Goal: Task Accomplishment & Management: Use online tool/utility

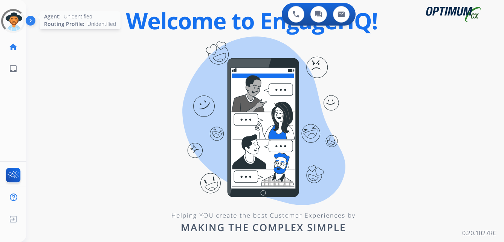
click at [22, 20] on div at bounding box center [13, 21] width 29 height 29
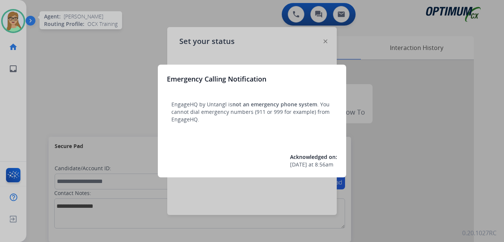
click at [106, 50] on div at bounding box center [252, 121] width 504 height 242
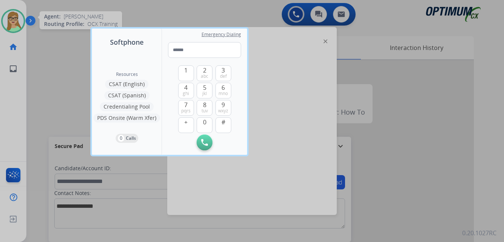
click at [51, 114] on div at bounding box center [252, 121] width 504 height 242
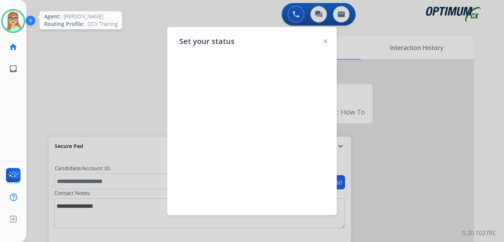
click at [327, 42] on div "Set your status" at bounding box center [251, 121] width 169 height 188
click at [323, 41] on img at bounding box center [325, 42] width 4 height 4
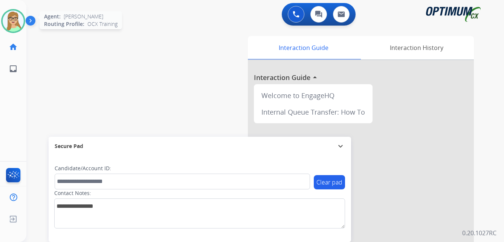
click at [30, 18] on img at bounding box center [32, 22] width 13 height 14
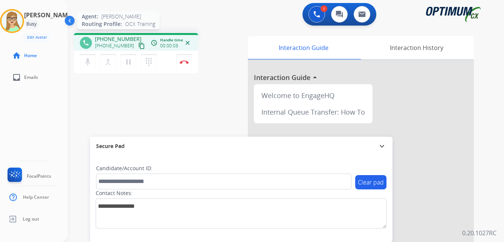
click at [138, 46] on mat-icon "content_copy" at bounding box center [141, 46] width 7 height 7
click at [184, 62] on img at bounding box center [183, 62] width 9 height 4
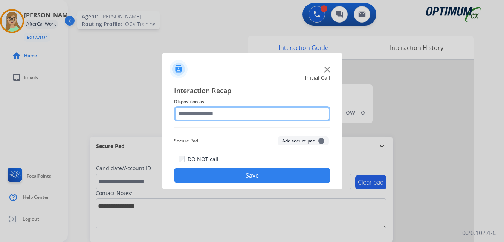
click at [213, 114] on input "text" at bounding box center [252, 113] width 156 height 15
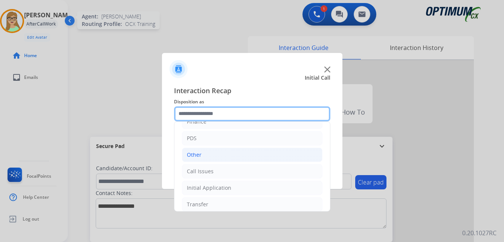
scroll to position [51, 0]
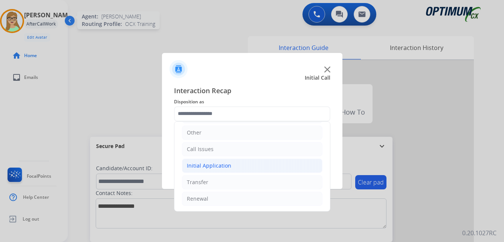
click at [224, 165] on div "Initial Application" at bounding box center [209, 166] width 44 height 8
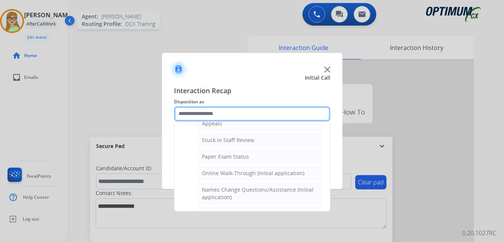
scroll to position [164, 0]
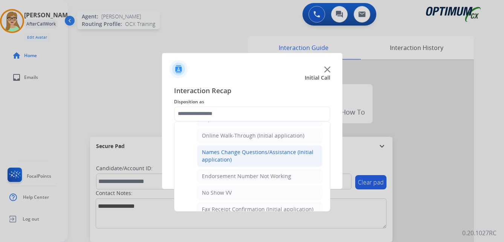
click at [237, 152] on div "Names Change Questions/Assistance (Initial application)" at bounding box center [260, 156] width 116 height 15
type input "**********"
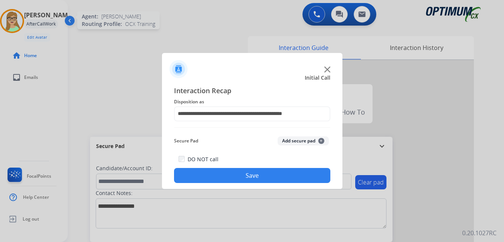
click at [221, 173] on button "Save" at bounding box center [252, 175] width 156 height 15
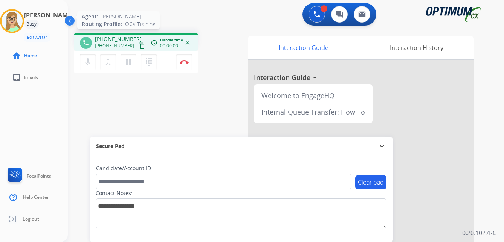
click at [138, 47] on mat-icon "content_copy" at bounding box center [141, 46] width 7 height 7
click at [186, 64] on img at bounding box center [183, 62] width 9 height 4
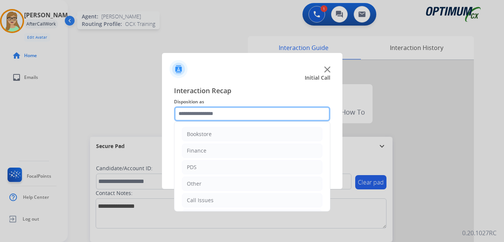
click at [213, 112] on input "text" at bounding box center [252, 113] width 156 height 15
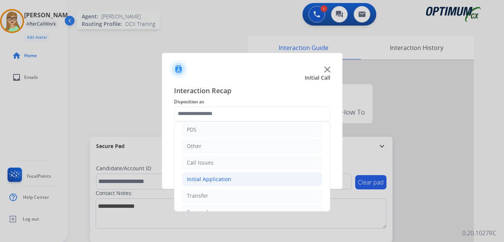
click at [219, 179] on div "Initial Application" at bounding box center [209, 180] width 44 height 8
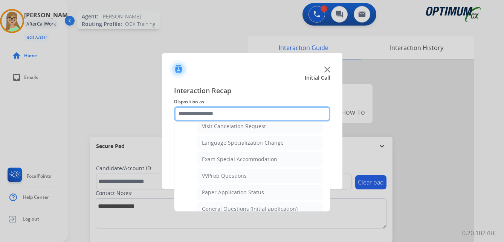
scroll to position [376, 0]
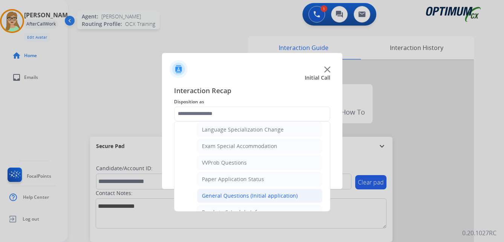
click at [242, 194] on div "General Questions (Initial application)" at bounding box center [250, 196] width 96 height 8
type input "**********"
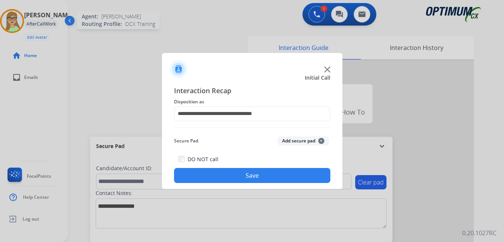
click at [244, 173] on button "Save" at bounding box center [252, 175] width 156 height 15
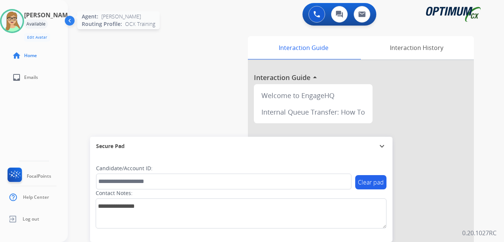
click at [17, 20] on img at bounding box center [12, 21] width 21 height 21
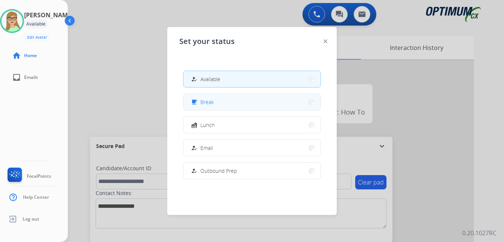
click at [206, 102] on span "Break" at bounding box center [207, 102] width 14 height 8
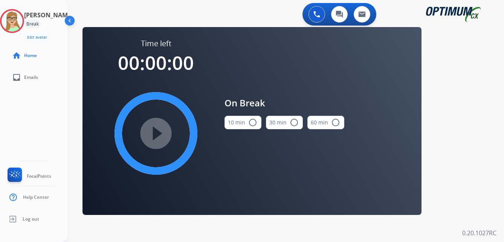
drag, startPoint x: 251, startPoint y: 120, endPoint x: 231, endPoint y: 124, distance: 19.6
click at [251, 121] on mat-icon "radio_button_unchecked" at bounding box center [252, 122] width 9 height 9
drag, startPoint x: 158, startPoint y: 131, endPoint x: 1, endPoint y: 150, distance: 158.8
click at [158, 131] on mat-icon "play_circle_filled" at bounding box center [155, 133] width 9 height 9
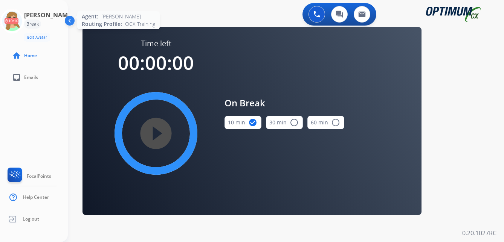
click at [23, 23] on circle at bounding box center [12, 21] width 22 height 22
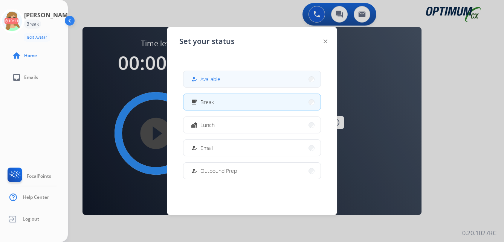
click at [216, 78] on span "Available" at bounding box center [210, 79] width 20 height 8
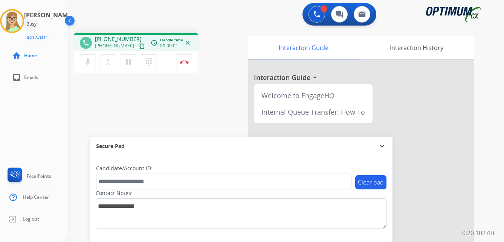
click at [138, 48] on mat-icon "content_copy" at bounding box center [141, 46] width 7 height 7
drag, startPoint x: 100, startPoint y: 45, endPoint x: 126, endPoint y: 46, distance: 26.7
click at [126, 46] on div "[PHONE_NUMBER] content_copy" at bounding box center [120, 45] width 51 height 9
copy span "6122269292"
click at [184, 62] on img at bounding box center [183, 62] width 9 height 4
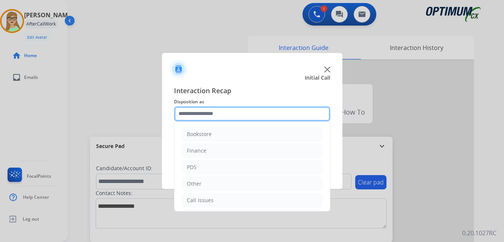
click at [215, 114] on input "text" at bounding box center [252, 113] width 156 height 15
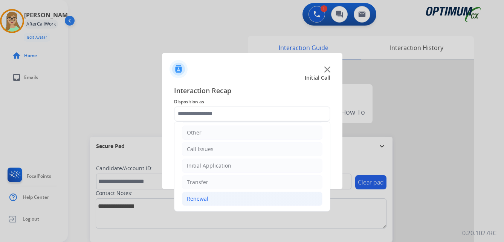
click at [199, 199] on div "Renewal" at bounding box center [197, 199] width 21 height 8
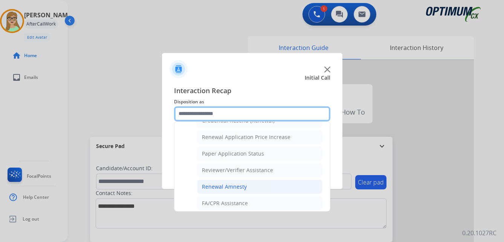
scroll to position [215, 0]
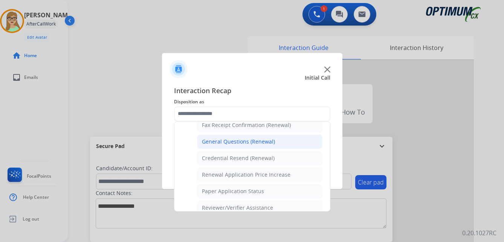
click at [236, 141] on div "General Questions (Renewal)" at bounding box center [238, 142] width 73 height 8
type input "**********"
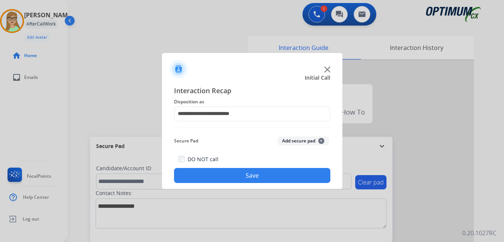
drag, startPoint x: 205, startPoint y: 176, endPoint x: 195, endPoint y: 174, distance: 10.0
click at [204, 176] on button "Save" at bounding box center [252, 175] width 156 height 15
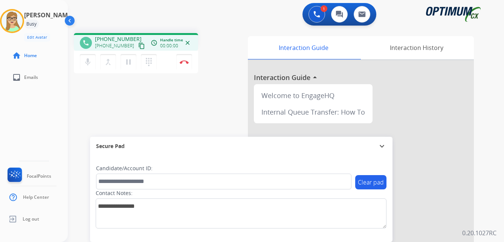
click at [138, 44] on mat-icon "content_copy" at bounding box center [141, 46] width 7 height 7
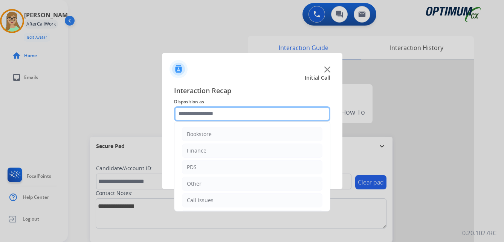
click at [207, 116] on input "text" at bounding box center [252, 113] width 156 height 15
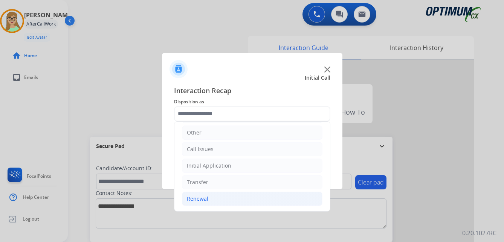
click at [205, 198] on div "Renewal" at bounding box center [197, 199] width 21 height 8
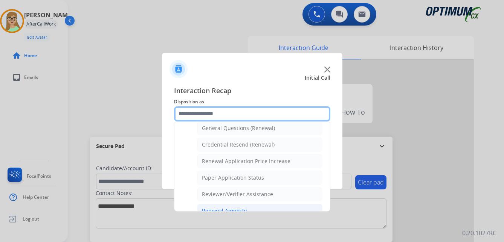
scroll to position [215, 0]
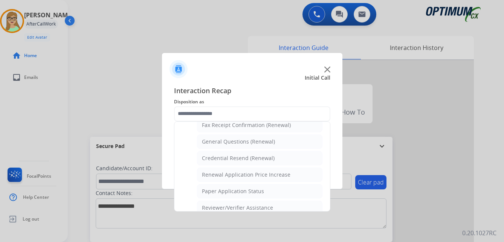
click at [228, 144] on div "General Questions (Renewal)" at bounding box center [238, 142] width 73 height 8
type input "**********"
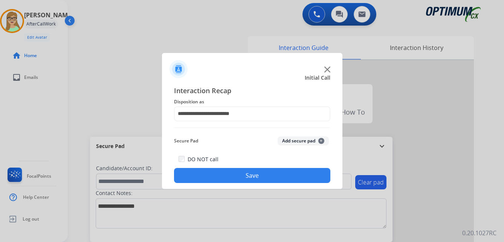
click at [222, 181] on button "Save" at bounding box center [252, 175] width 156 height 15
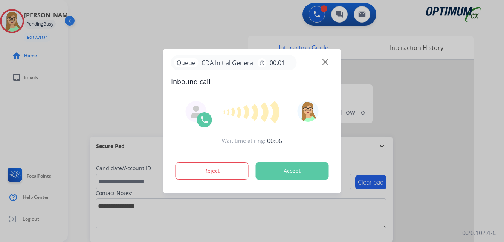
click at [140, 29] on div at bounding box center [252, 121] width 504 height 242
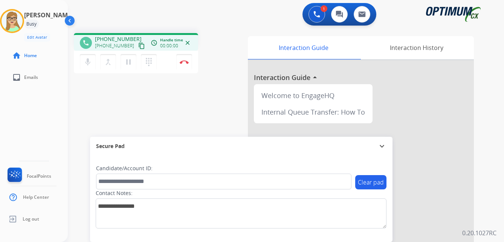
click at [138, 47] on mat-icon "content_copy" at bounding box center [141, 46] width 7 height 7
click at [186, 63] on img at bounding box center [183, 62] width 9 height 4
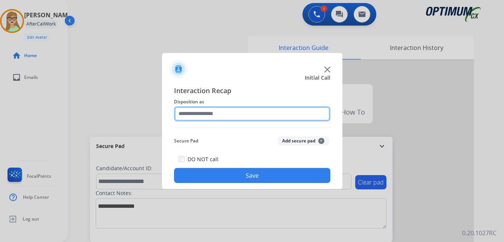
click at [198, 114] on input "text" at bounding box center [252, 113] width 156 height 15
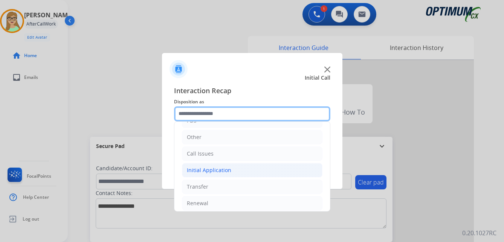
scroll to position [51, 0]
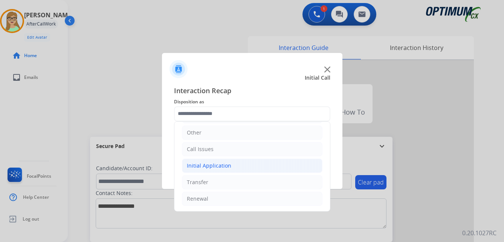
click at [216, 165] on div "Initial Application" at bounding box center [209, 166] width 44 height 8
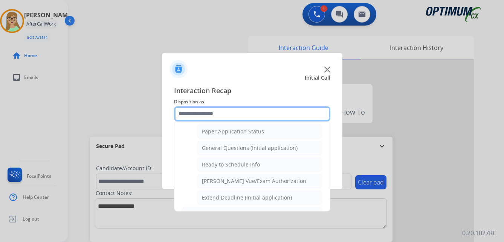
scroll to position [427, 0]
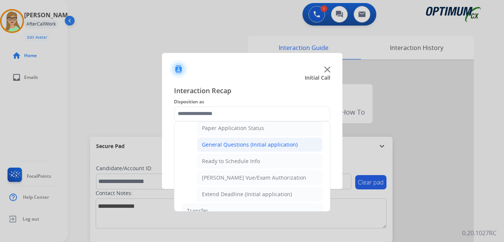
click at [225, 145] on div "General Questions (Initial application)" at bounding box center [250, 145] width 96 height 8
type input "**********"
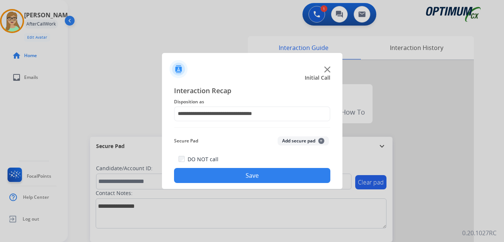
drag, startPoint x: 227, startPoint y: 178, endPoint x: 167, endPoint y: 175, distance: 60.3
click at [225, 178] on button "Save" at bounding box center [252, 175] width 156 height 15
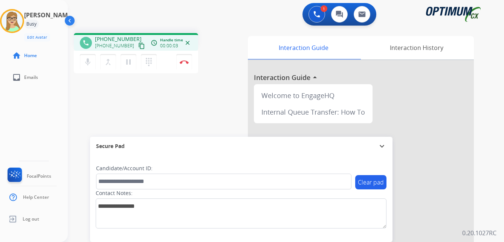
click at [138, 46] on mat-icon "content_copy" at bounding box center [141, 46] width 7 height 7
click at [184, 62] on img at bounding box center [183, 62] width 9 height 4
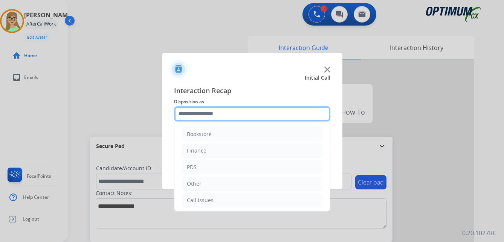
click at [198, 116] on input "text" at bounding box center [252, 113] width 156 height 15
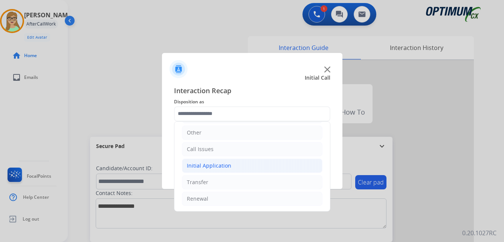
click at [215, 166] on div "Initial Application" at bounding box center [209, 166] width 44 height 8
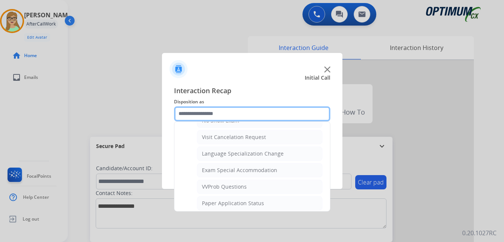
scroll to position [390, 0]
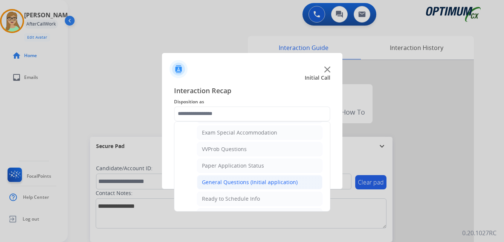
click at [231, 182] on div "General Questions (Initial application)" at bounding box center [250, 183] width 96 height 8
type input "**********"
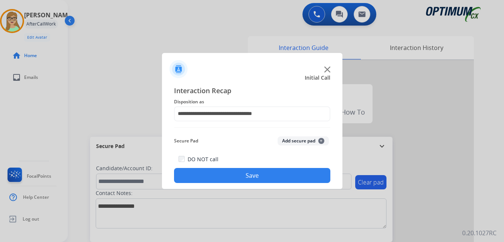
click at [220, 181] on button "Save" at bounding box center [252, 175] width 156 height 15
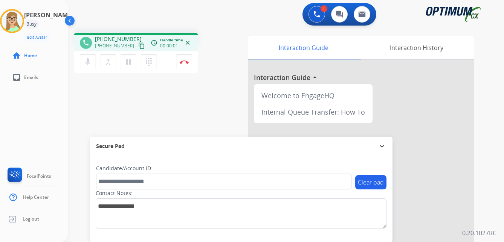
click at [138, 47] on mat-icon "content_copy" at bounding box center [141, 46] width 7 height 7
click at [183, 61] on img at bounding box center [183, 62] width 9 height 4
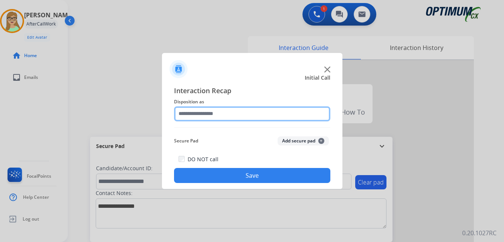
click at [210, 117] on input "text" at bounding box center [252, 113] width 156 height 15
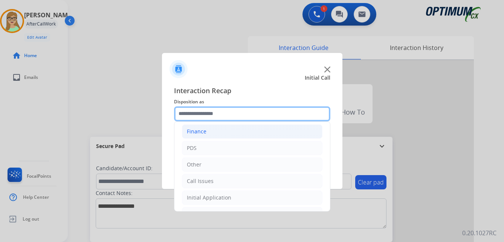
scroll to position [51, 0]
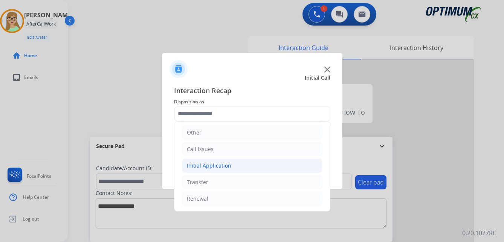
click at [211, 163] on div "Initial Application" at bounding box center [209, 166] width 44 height 8
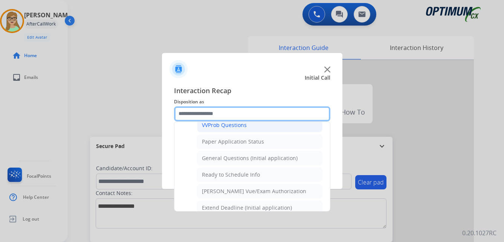
scroll to position [427, 0]
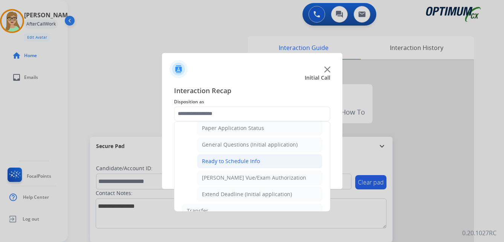
click at [225, 159] on div "Ready to Schedule Info" at bounding box center [231, 162] width 58 height 8
type input "**********"
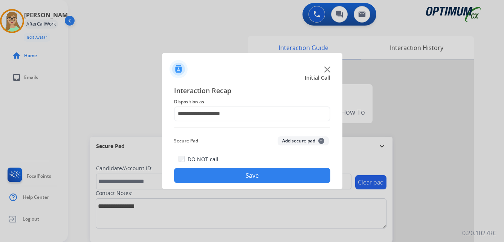
click at [205, 172] on button "Save" at bounding box center [252, 175] width 156 height 15
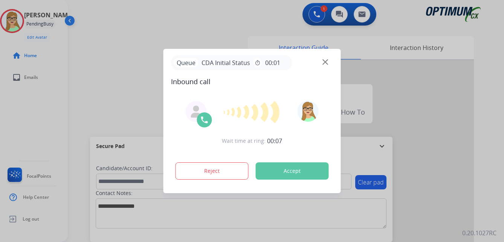
click at [8, 121] on div at bounding box center [252, 121] width 504 height 242
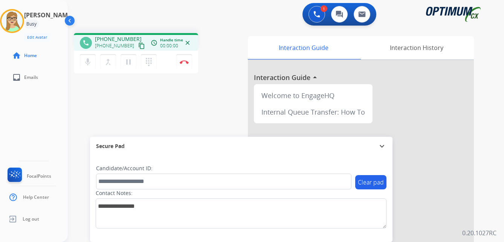
click at [138, 47] on mat-icon "content_copy" at bounding box center [141, 46] width 7 height 7
click at [186, 62] on img at bounding box center [183, 62] width 9 height 4
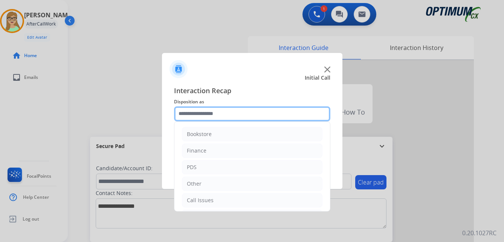
click at [205, 116] on input "text" at bounding box center [252, 113] width 156 height 15
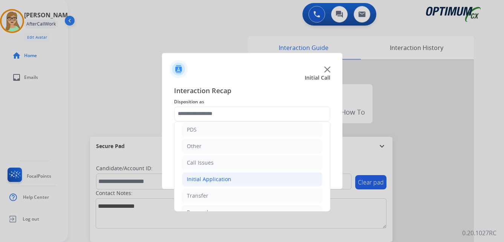
click at [215, 178] on div "Initial Application" at bounding box center [209, 180] width 44 height 8
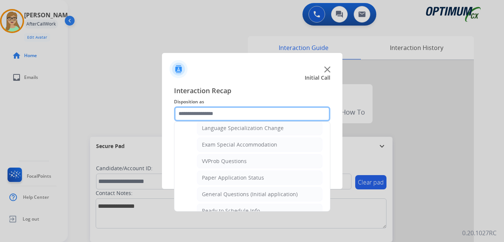
scroll to position [376, 0]
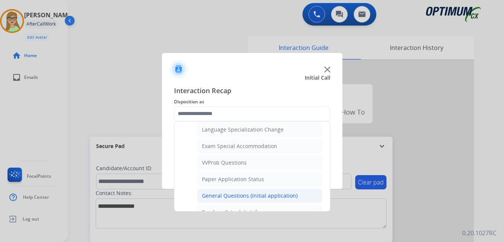
click at [226, 195] on div "General Questions (Initial application)" at bounding box center [250, 196] width 96 height 8
type input "**********"
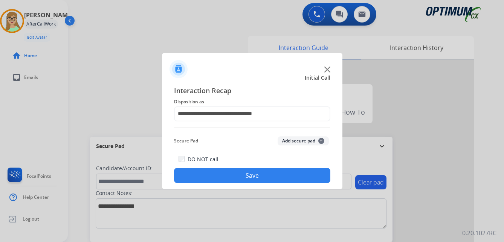
click at [239, 173] on button "Save" at bounding box center [252, 175] width 156 height 15
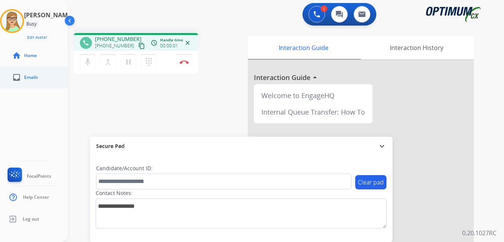
drag, startPoint x: 133, startPoint y: 46, endPoint x: 20, endPoint y: 84, distance: 119.7
click at [138, 46] on mat-icon "content_copy" at bounding box center [141, 46] width 7 height 7
click at [184, 63] on img at bounding box center [183, 62] width 9 height 4
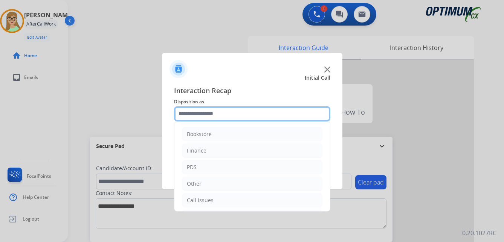
click at [204, 117] on input "text" at bounding box center [252, 113] width 156 height 15
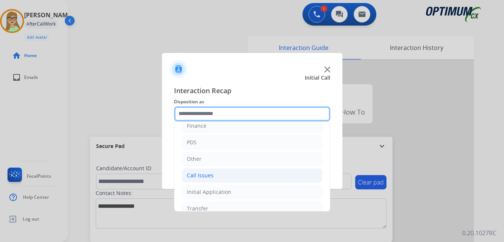
scroll to position [51, 0]
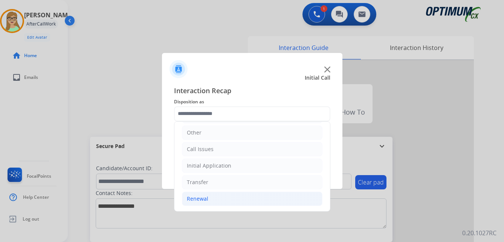
click at [202, 201] on div "Renewal" at bounding box center [197, 199] width 21 height 8
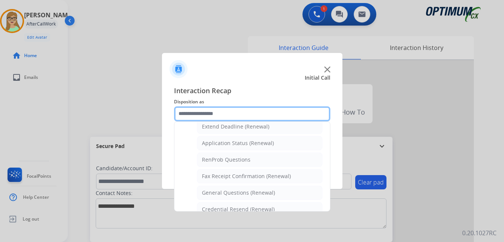
scroll to position [202, 0]
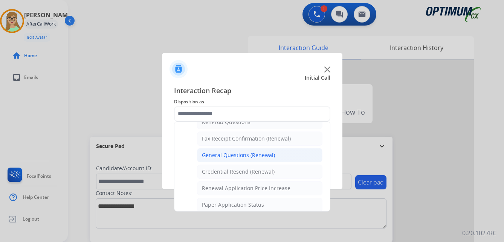
click at [242, 156] on div "General Questions (Renewal)" at bounding box center [238, 156] width 73 height 8
type input "**********"
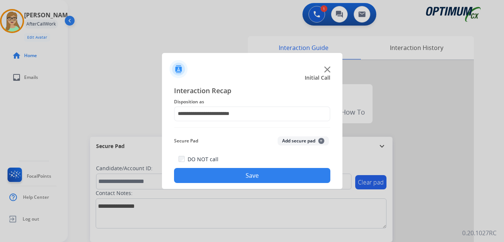
click at [241, 172] on button "Save" at bounding box center [252, 175] width 156 height 15
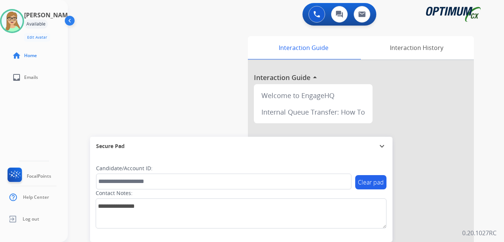
click at [12, 113] on div "[PERSON_NAME] Edit Avatar Agent: [PERSON_NAME] Profile: OCX Training home Home …" at bounding box center [34, 121] width 68 height 242
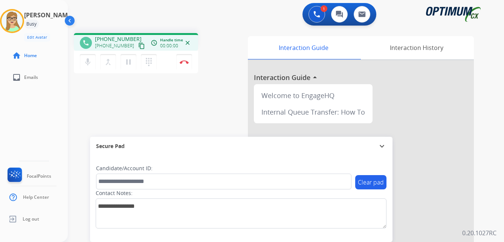
click at [138, 47] on mat-icon "content_copy" at bounding box center [141, 46] width 7 height 7
click at [186, 61] on img at bounding box center [183, 62] width 9 height 4
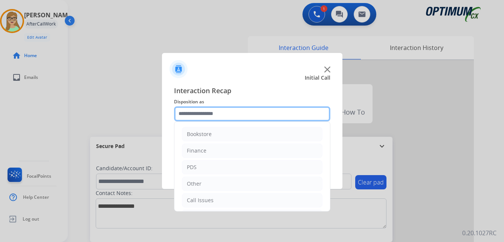
click at [202, 113] on input "text" at bounding box center [252, 113] width 156 height 15
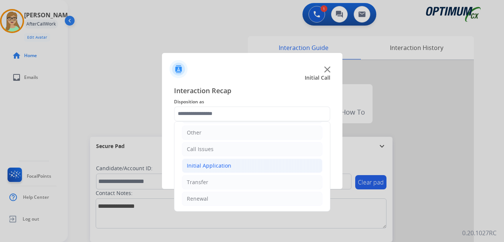
click at [214, 167] on div "Initial Application" at bounding box center [209, 166] width 44 height 8
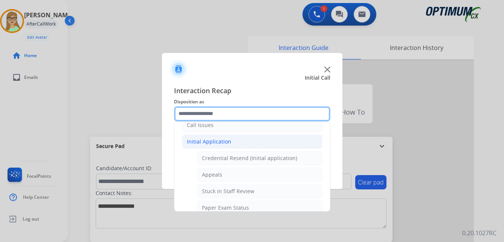
scroll to position [89, 0]
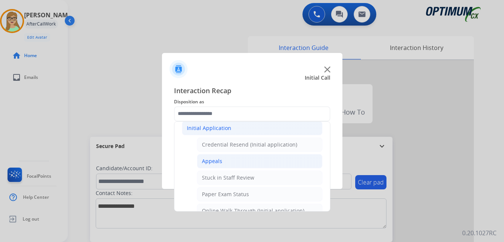
click at [214, 163] on div "Appeals" at bounding box center [212, 162] width 20 height 8
type input "*******"
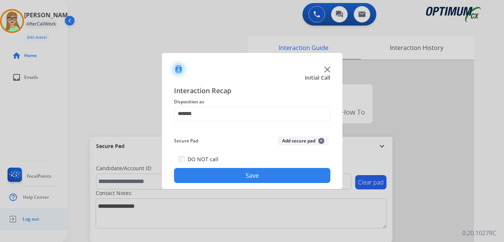
drag, startPoint x: 219, startPoint y: 174, endPoint x: 53, endPoint y: 211, distance: 170.9
click at [216, 176] on button "Save" at bounding box center [252, 175] width 156 height 15
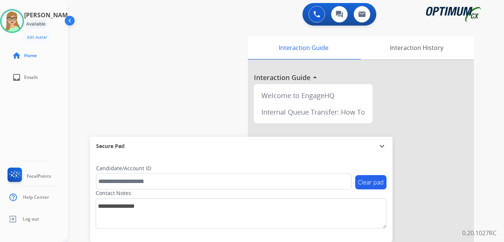
click at [186, 55] on div "swap_horiz Break voice bridge close_fullscreen Connect 3-Way Call merge_type Se…" at bounding box center [277, 184] width 418 height 314
click at [12, 119] on div "[PERSON_NAME] Edit Avatar Agent: [PERSON_NAME] Profile: OCX Training home Home …" at bounding box center [34, 121] width 68 height 242
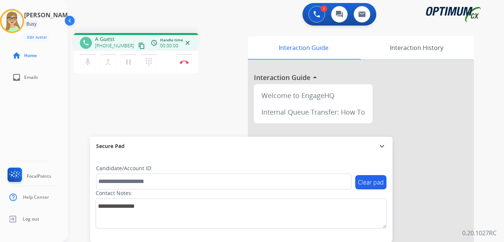
drag, startPoint x: 14, startPoint y: 105, endPoint x: 14, endPoint y: 99, distance: 6.0
click at [14, 105] on div "[PERSON_NAME] Edit Avatar Agent: [PERSON_NAME] Profile: OCX Training home Home …" at bounding box center [34, 121] width 68 height 242
click at [138, 48] on mat-icon "content_copy" at bounding box center [141, 46] width 7 height 7
click at [183, 61] on img at bounding box center [183, 62] width 9 height 4
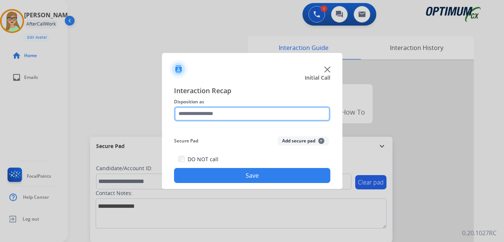
click at [209, 112] on input "text" at bounding box center [252, 113] width 156 height 15
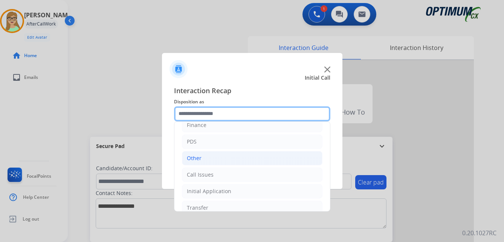
scroll to position [38, 0]
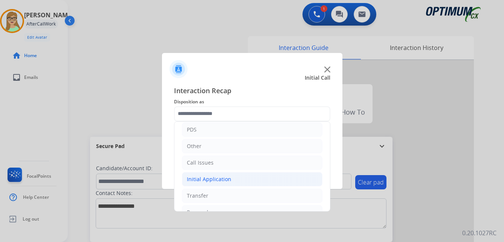
click at [208, 180] on div "Initial Application" at bounding box center [209, 180] width 44 height 8
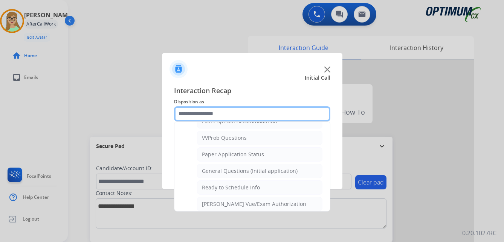
scroll to position [414, 0]
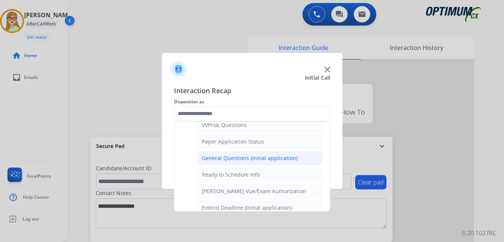
click at [239, 160] on div "General Questions (Initial application)" at bounding box center [250, 159] width 96 height 8
type input "**********"
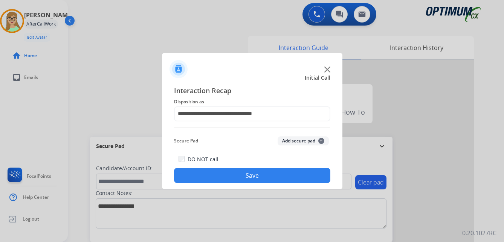
click at [204, 178] on button "Save" at bounding box center [252, 175] width 156 height 15
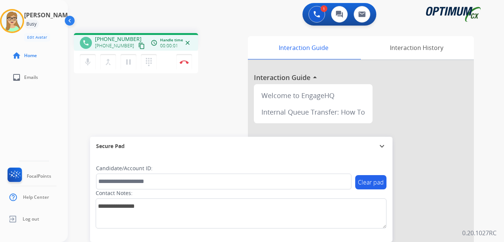
click at [138, 46] on mat-icon "content_copy" at bounding box center [141, 46] width 7 height 7
click at [184, 65] on button "Disconnect" at bounding box center [184, 62] width 16 height 16
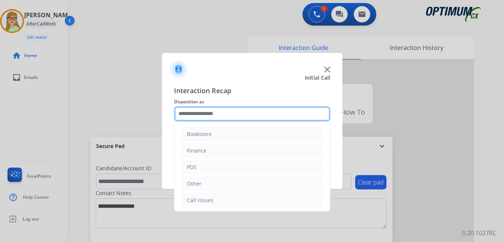
click at [208, 117] on input "text" at bounding box center [252, 113] width 156 height 15
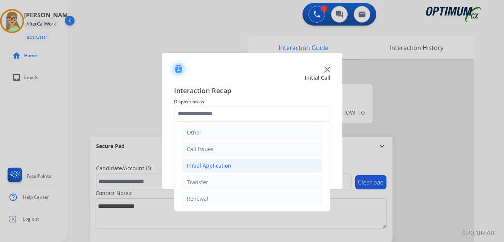
click at [216, 166] on div "Initial Application" at bounding box center [209, 166] width 44 height 8
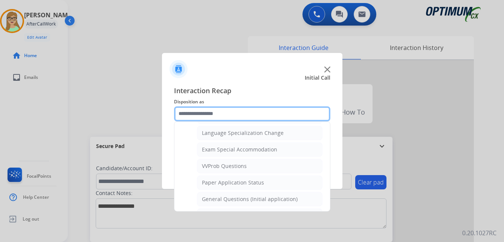
scroll to position [390, 0]
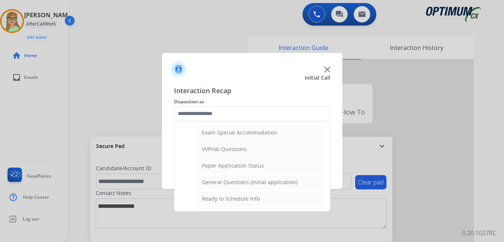
click at [235, 180] on div "General Questions (Initial application)" at bounding box center [250, 183] width 96 height 8
type input "**********"
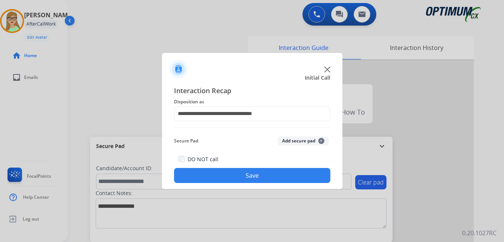
click at [237, 179] on button "Save" at bounding box center [252, 175] width 156 height 15
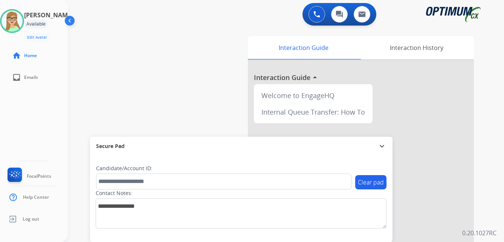
click at [9, 110] on div "[PERSON_NAME] Edit Avatar Agent: [PERSON_NAME] Profile: OCX Training home Home …" at bounding box center [34, 121] width 68 height 242
click at [22, 19] on img at bounding box center [12, 21] width 21 height 21
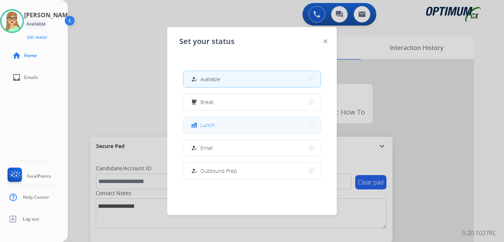
click at [211, 125] on span "Lunch" at bounding box center [207, 125] width 14 height 8
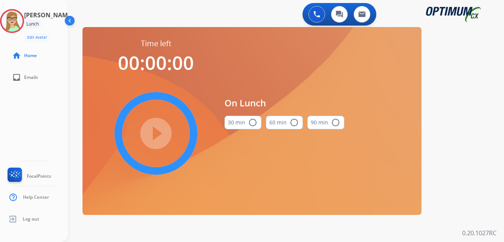
click at [252, 122] on mat-icon "radio_button_unchecked" at bounding box center [252, 122] width 9 height 9
click at [158, 135] on mat-icon "play_circle_filled" at bounding box center [155, 133] width 9 height 9
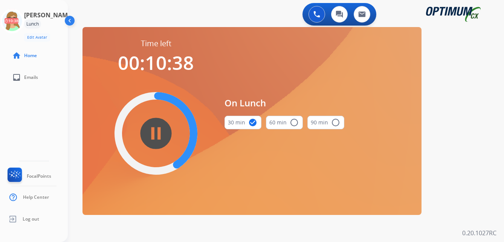
click at [8, 105] on div "[PERSON_NAME] Edit Avatar 10:38 Agent: [PERSON_NAME] Profile: OCX Training home…" at bounding box center [34, 121] width 68 height 242
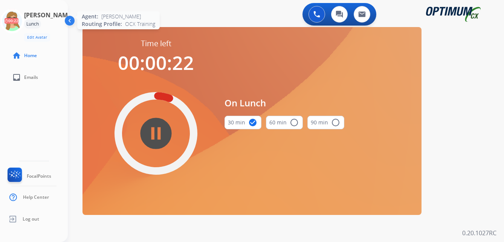
click at [23, 21] on icon at bounding box center [12, 21] width 24 height 24
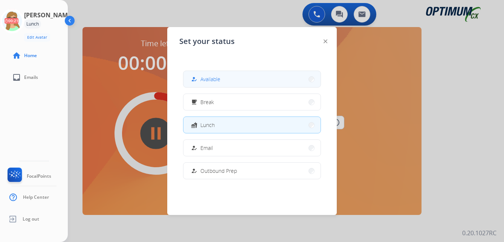
click at [208, 79] on span "Available" at bounding box center [210, 79] width 20 height 8
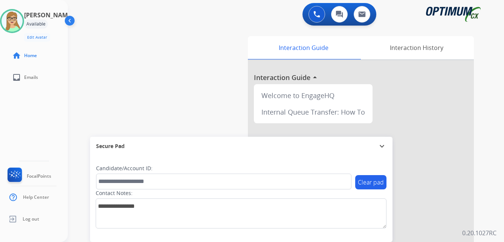
click at [14, 104] on div "[PERSON_NAME] Edit Avatar Agent: [PERSON_NAME] Profile: OCX Training home Home …" at bounding box center [34, 121] width 68 height 242
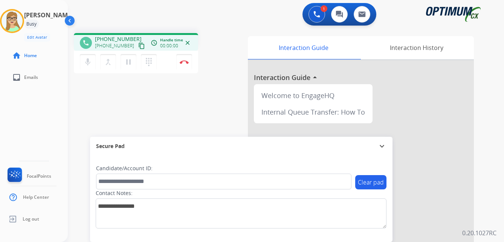
click at [138, 47] on mat-icon "content_copy" at bounding box center [141, 46] width 7 height 7
click at [185, 60] on img at bounding box center [183, 62] width 9 height 4
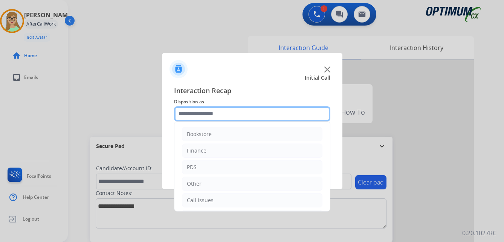
click at [201, 113] on input "text" at bounding box center [252, 113] width 156 height 15
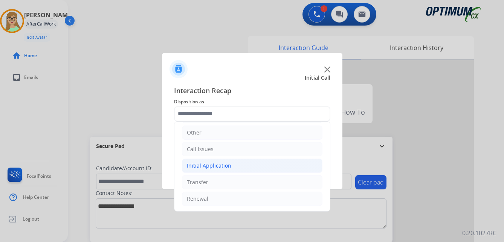
click at [215, 166] on div "Initial Application" at bounding box center [209, 166] width 44 height 8
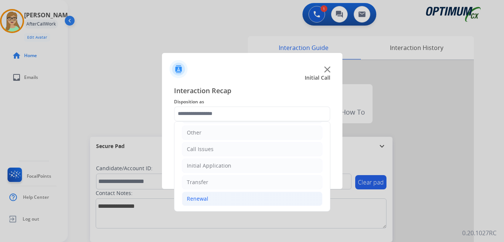
click at [195, 199] on div "Renewal" at bounding box center [197, 199] width 21 height 8
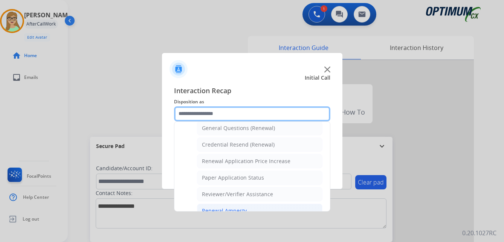
scroll to position [215, 0]
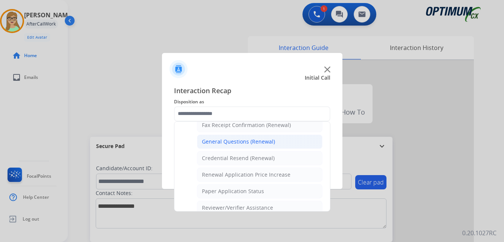
click at [217, 141] on div "General Questions (Renewal)" at bounding box center [238, 142] width 73 height 8
type input "**********"
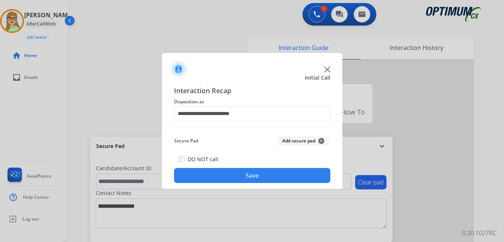
drag, startPoint x: 210, startPoint y: 178, endPoint x: 42, endPoint y: 173, distance: 167.9
click at [209, 178] on button "Save" at bounding box center [252, 175] width 156 height 15
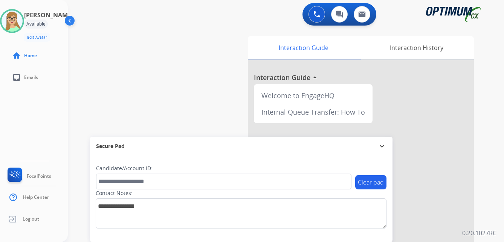
click at [10, 119] on div "[PERSON_NAME] Edit Avatar Agent: [PERSON_NAME] Profile: OCX Training home Home …" at bounding box center [34, 121] width 68 height 242
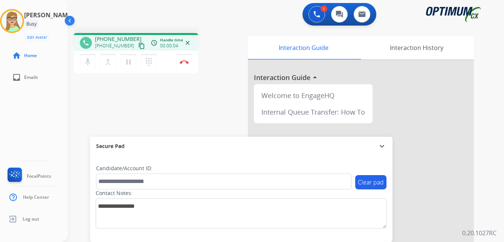
click at [138, 46] on mat-icon "content_copy" at bounding box center [141, 46] width 7 height 7
click at [186, 62] on img at bounding box center [183, 62] width 9 height 4
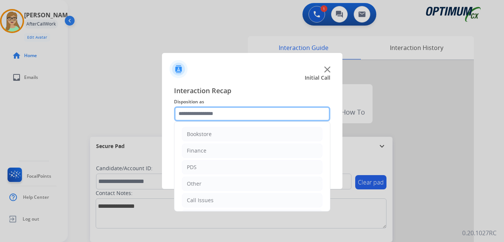
click at [208, 111] on input "text" at bounding box center [252, 113] width 156 height 15
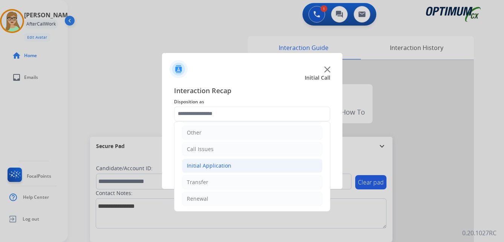
click at [216, 163] on div "Initial Application" at bounding box center [209, 166] width 44 height 8
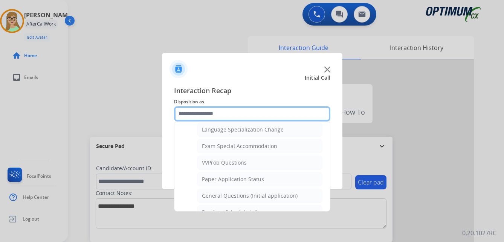
scroll to position [390, 0]
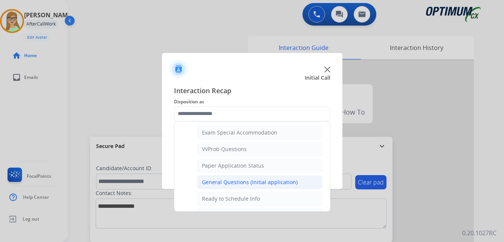
click at [233, 181] on div "General Questions (Initial application)" at bounding box center [250, 183] width 96 height 8
type input "**********"
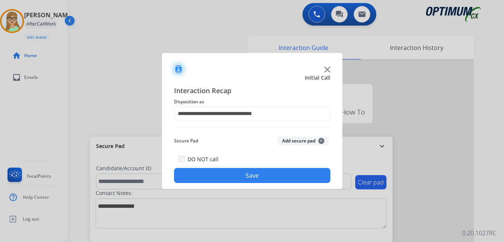
click at [220, 180] on button "Save" at bounding box center [252, 175] width 156 height 15
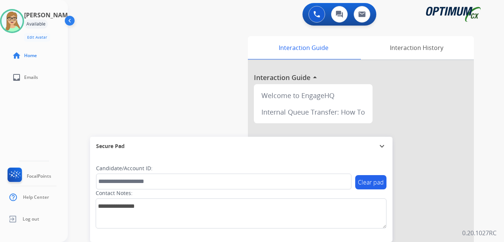
click at [12, 125] on div "[PERSON_NAME] Edit Avatar Agent: [PERSON_NAME] Profile: OCX Training home Home …" at bounding box center [34, 121] width 68 height 242
click at [15, 15] on img at bounding box center [12, 21] width 21 height 21
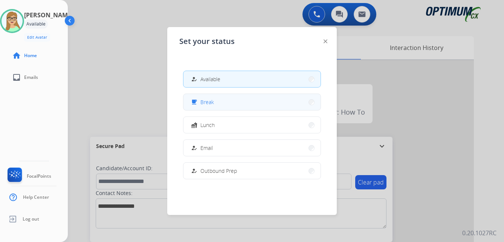
click at [204, 105] on span "Break" at bounding box center [207, 102] width 14 height 8
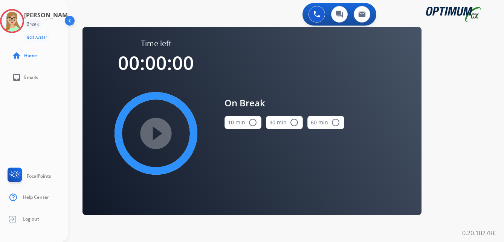
click at [253, 122] on mat-icon "radio_button_unchecked" at bounding box center [252, 122] width 9 height 9
click at [160, 135] on mat-icon "play_circle_filled" at bounding box center [155, 133] width 9 height 9
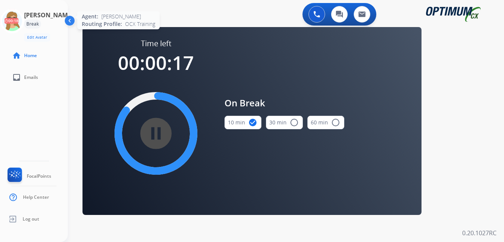
click at [24, 21] on icon at bounding box center [12, 21] width 24 height 24
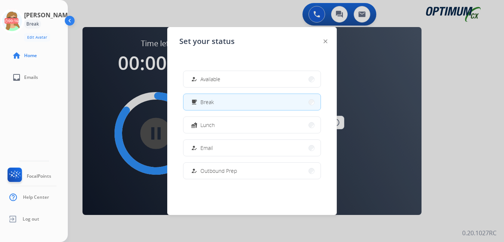
drag, startPoint x: 210, startPoint y: 79, endPoint x: 310, endPoint y: 171, distance: 135.8
click at [211, 79] on span "Available" at bounding box center [210, 79] width 20 height 8
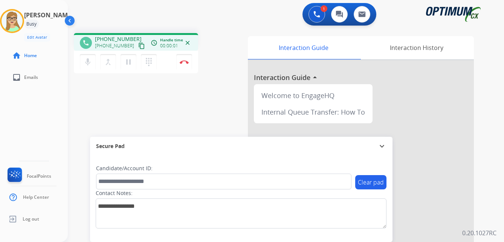
click at [138, 44] on mat-icon "content_copy" at bounding box center [141, 46] width 7 height 7
click at [183, 62] on img at bounding box center [183, 62] width 9 height 4
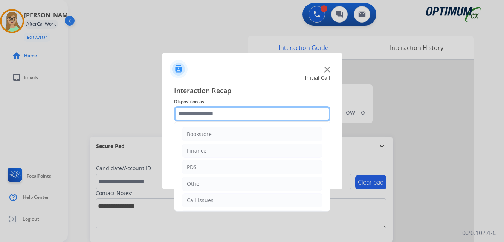
click at [210, 116] on input "text" at bounding box center [252, 113] width 156 height 15
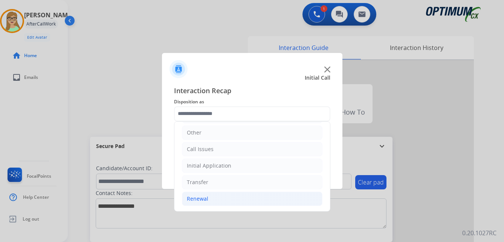
click at [199, 200] on div "Renewal" at bounding box center [197, 199] width 21 height 8
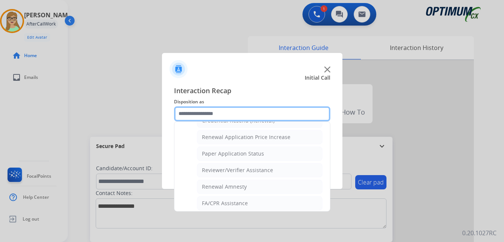
scroll to position [215, 0]
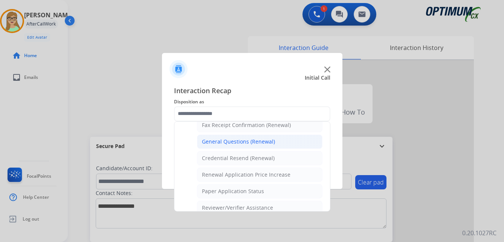
click at [233, 141] on div "General Questions (Renewal)" at bounding box center [238, 142] width 73 height 8
type input "**********"
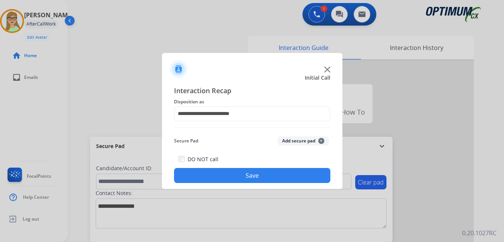
click at [227, 176] on button "Save" at bounding box center [252, 175] width 156 height 15
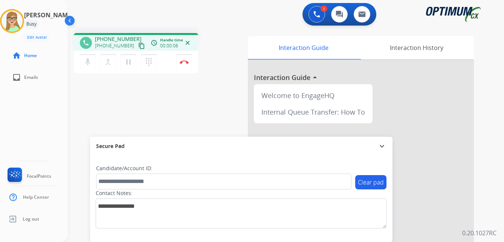
click at [138, 48] on mat-icon "content_copy" at bounding box center [141, 46] width 7 height 7
click at [185, 63] on img at bounding box center [183, 62] width 9 height 4
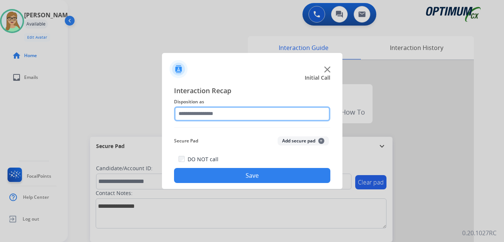
click at [207, 113] on input "text" at bounding box center [252, 113] width 156 height 15
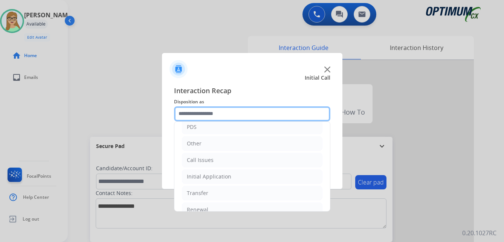
scroll to position [51, 0]
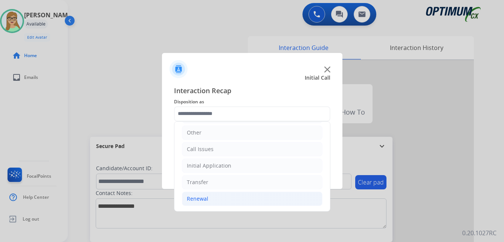
click at [201, 198] on div "Renewal" at bounding box center [197, 199] width 21 height 8
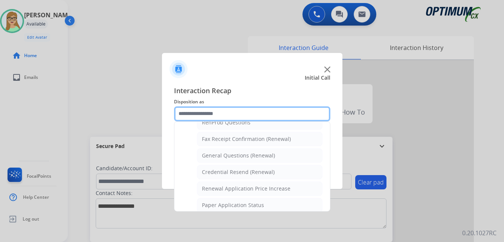
scroll to position [202, 0]
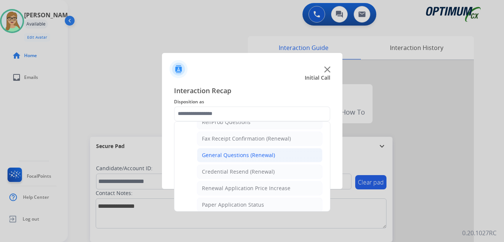
click at [239, 157] on div "General Questions (Renewal)" at bounding box center [238, 156] width 73 height 8
type input "**********"
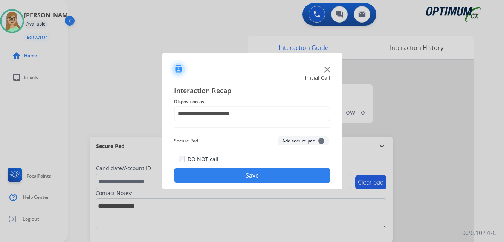
click at [227, 176] on button "Save" at bounding box center [252, 175] width 156 height 15
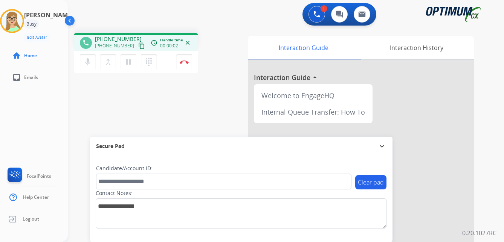
click at [138, 44] on mat-icon "content_copy" at bounding box center [141, 46] width 7 height 7
click at [185, 61] on img at bounding box center [183, 62] width 9 height 4
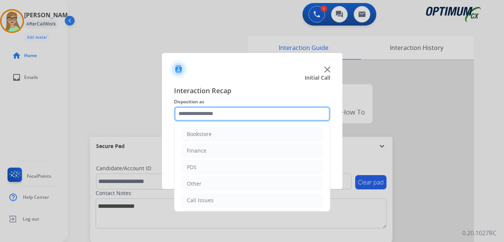
click at [200, 111] on input "text" at bounding box center [252, 113] width 156 height 15
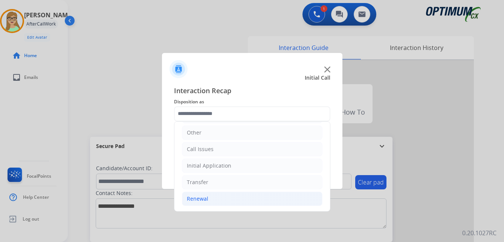
click at [208, 196] on li "Renewal" at bounding box center [252, 199] width 140 height 14
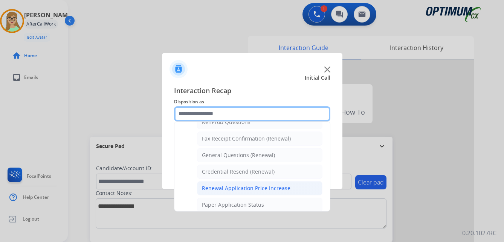
scroll to position [239, 0]
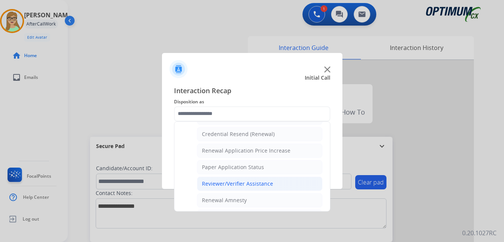
click at [225, 184] on div "Reviewer/Verifier Assistance" at bounding box center [237, 184] width 71 height 8
type input "**********"
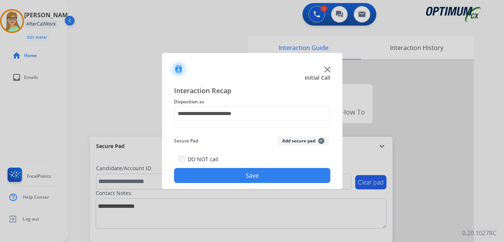
click at [210, 177] on button "Save" at bounding box center [252, 175] width 156 height 15
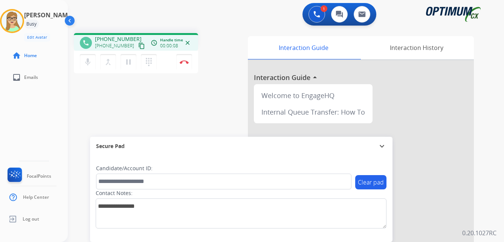
drag, startPoint x: 135, startPoint y: 48, endPoint x: 129, endPoint y: 49, distance: 5.3
click at [138, 48] on mat-icon "content_copy" at bounding box center [141, 46] width 7 height 7
click at [185, 61] on img at bounding box center [183, 62] width 9 height 4
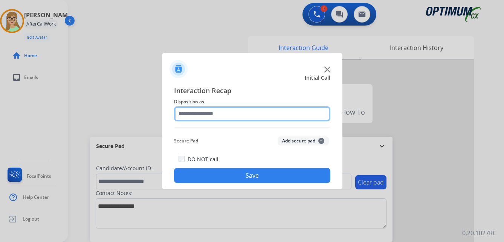
click at [196, 118] on input "text" at bounding box center [252, 113] width 156 height 15
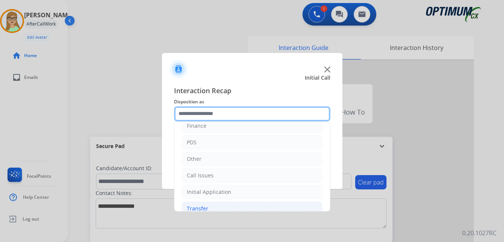
scroll to position [51, 0]
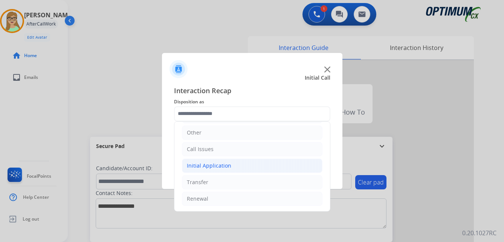
click at [211, 164] on div "Initial Application" at bounding box center [209, 166] width 44 height 8
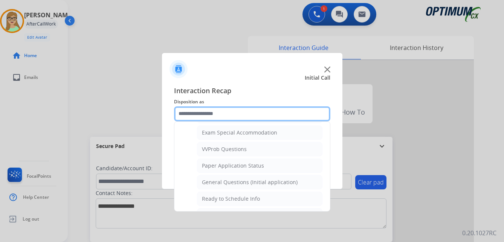
scroll to position [427, 0]
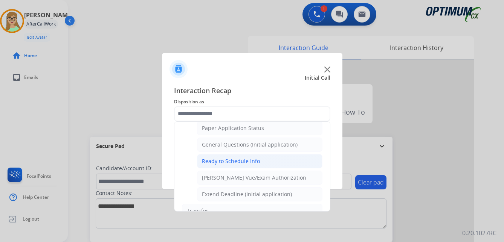
click at [208, 162] on div "Ready to Schedule Info" at bounding box center [231, 162] width 58 height 8
type input "**********"
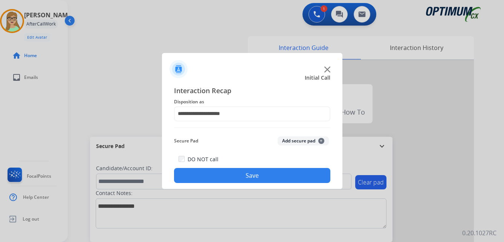
click at [203, 177] on button "Save" at bounding box center [252, 175] width 156 height 15
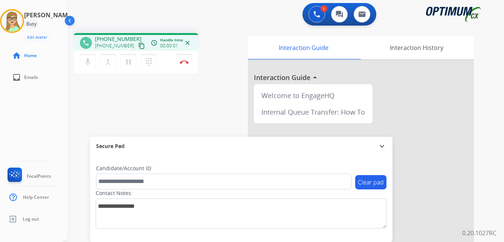
drag, startPoint x: 133, startPoint y: 46, endPoint x: 129, endPoint y: 46, distance: 4.1
click at [138, 46] on mat-icon "content_copy" at bounding box center [141, 46] width 7 height 7
click at [183, 62] on img at bounding box center [183, 62] width 9 height 4
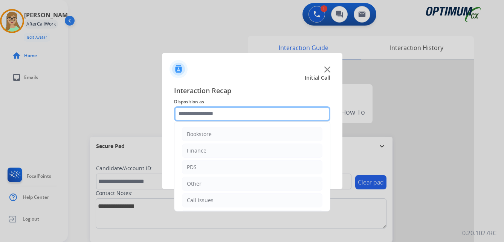
click at [205, 110] on input "text" at bounding box center [252, 113] width 156 height 15
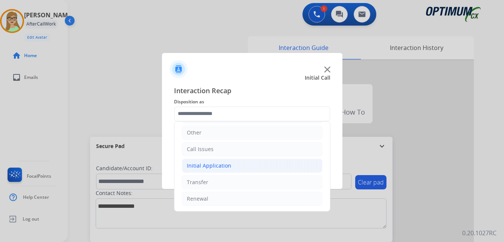
click at [208, 166] on div "Initial Application" at bounding box center [209, 166] width 44 height 8
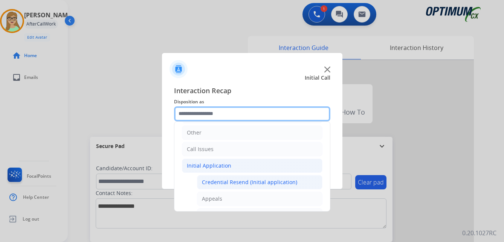
scroll to position [89, 0]
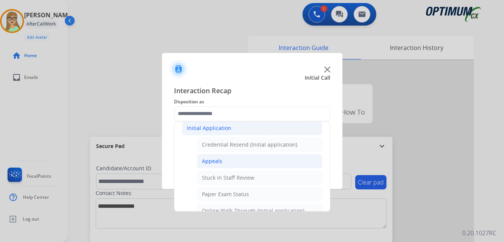
click at [211, 163] on div "Appeals" at bounding box center [212, 162] width 20 height 8
type input "*******"
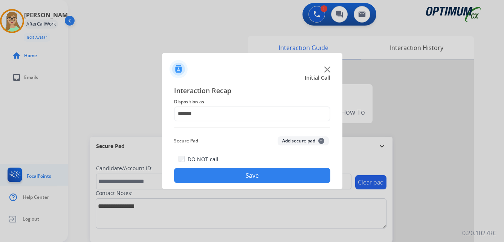
drag, startPoint x: 210, startPoint y: 174, endPoint x: 64, endPoint y: 168, distance: 145.4
click at [208, 174] on button "Save" at bounding box center [252, 175] width 156 height 15
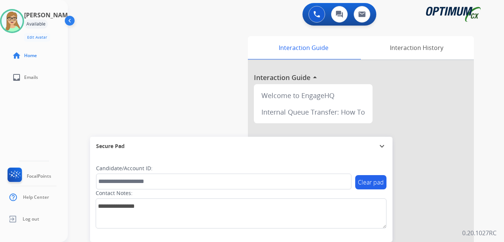
click at [86, 47] on div "swap_horiz Break voice bridge close_fullscreen Connect 3-Way Call merge_type Se…" at bounding box center [277, 184] width 418 height 314
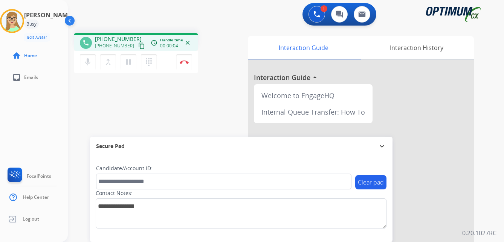
click at [138, 46] on mat-icon "content_copy" at bounding box center [141, 46] width 7 height 7
click at [151, 62] on mat-icon "dialpad" at bounding box center [148, 62] width 9 height 9
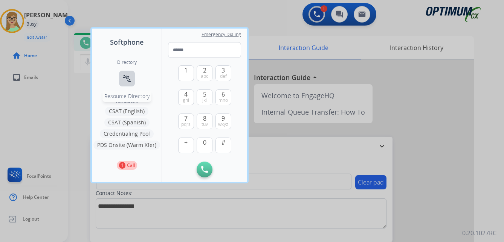
click at [129, 80] on mat-icon "connect_without_contact" at bounding box center [126, 78] width 9 height 9
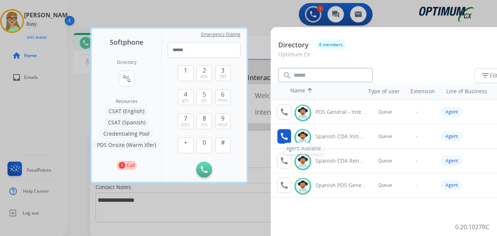
click at [284, 135] on mat-icon "call" at bounding box center [284, 136] width 9 height 9
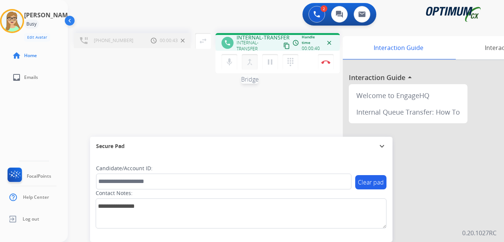
click at [251, 64] on mat-icon "merge_type" at bounding box center [249, 62] width 9 height 9
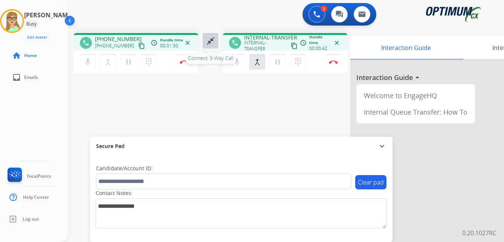
drag, startPoint x: 209, startPoint y: 44, endPoint x: 210, endPoint y: 38, distance: 6.4
click at [210, 38] on mat-icon "close_fullscreen" at bounding box center [210, 41] width 9 height 9
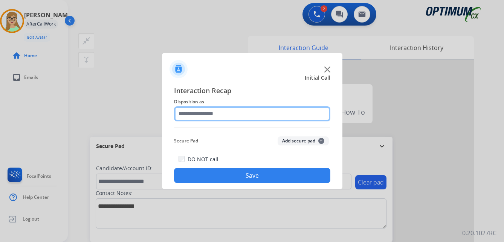
click at [202, 113] on input "text" at bounding box center [252, 113] width 156 height 15
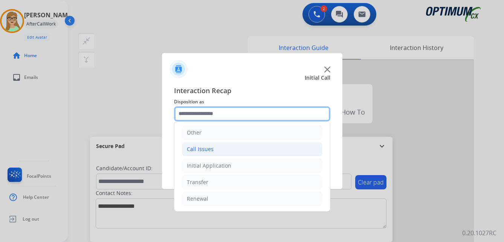
scroll to position [14, 0]
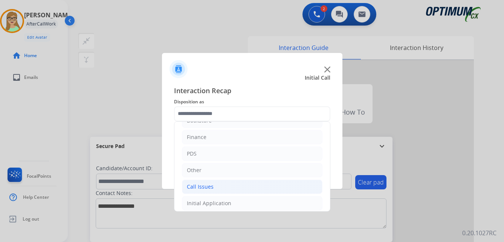
click at [201, 189] on div "Call Issues" at bounding box center [200, 187] width 27 height 8
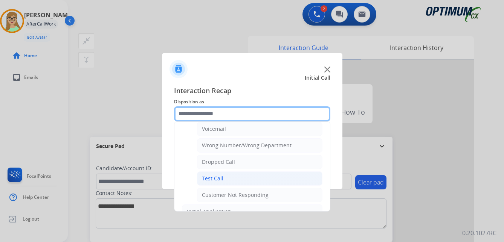
scroll to position [89, 0]
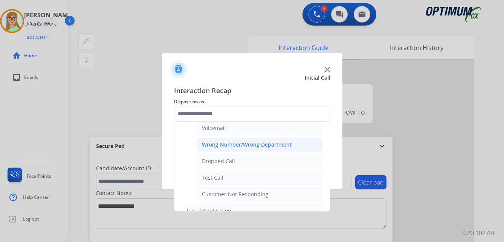
click at [242, 143] on div "Wrong Number/Wrong Department" at bounding box center [247, 145] width 90 height 8
type input "**********"
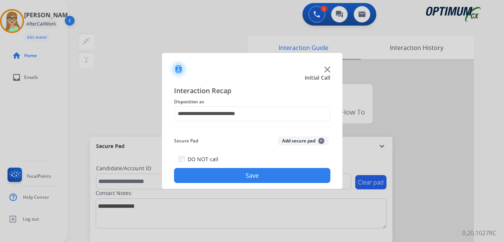
click at [211, 174] on button "Save" at bounding box center [252, 175] width 156 height 15
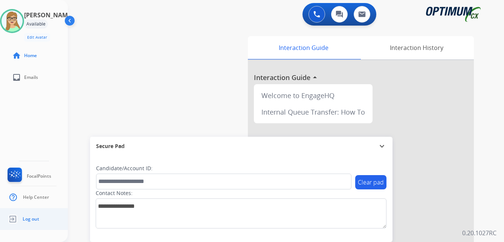
click at [24, 218] on span "Log out" at bounding box center [31, 219] width 17 height 6
